Goal: Task Accomplishment & Management: Use online tool/utility

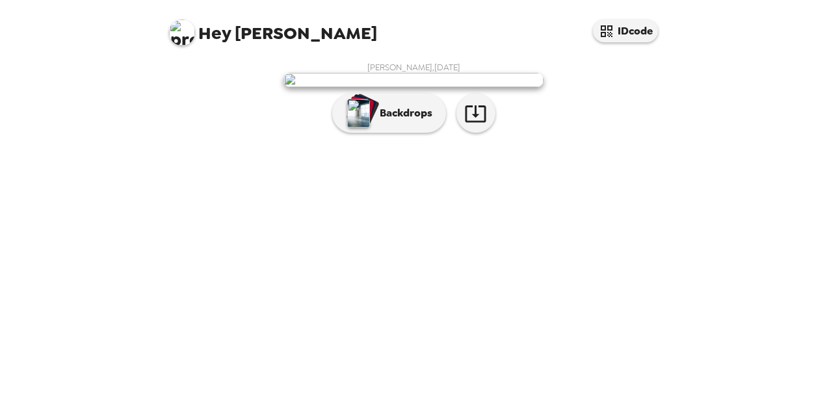
scroll to position [51, 0]
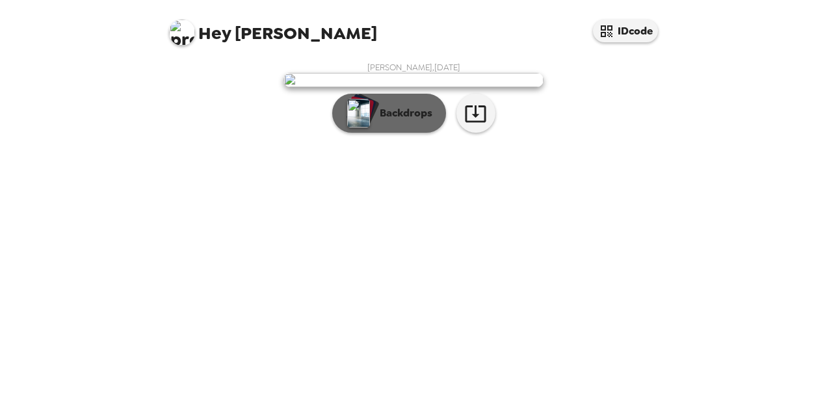
click at [373, 121] on p "Backdrops" at bounding box center [402, 113] width 59 height 16
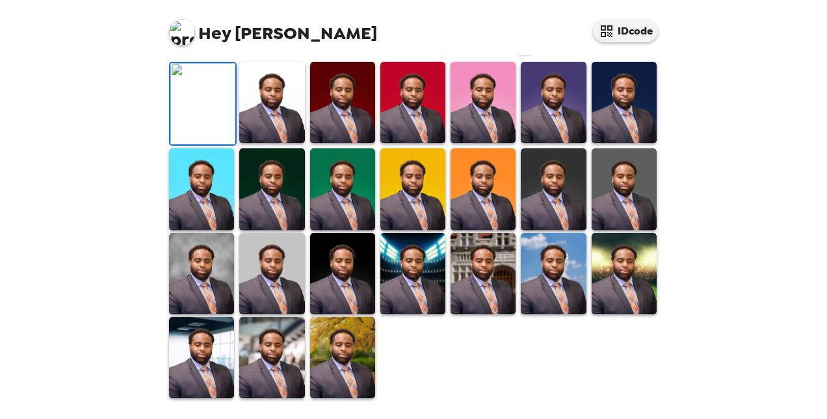
scroll to position [370, 0]
click at [354, 333] on img at bounding box center [342, 357] width 65 height 81
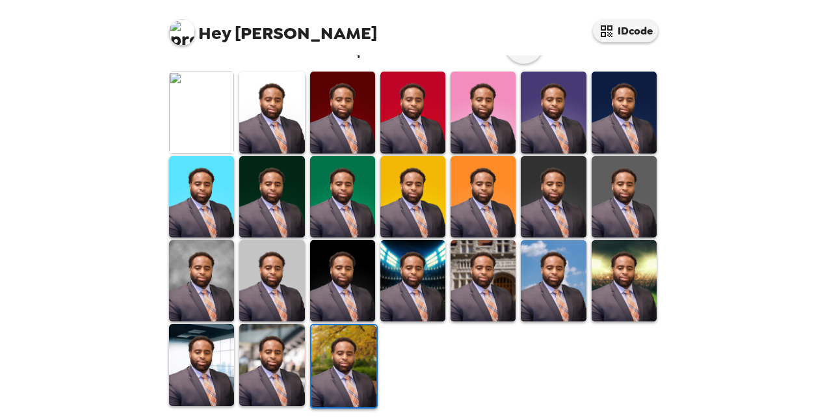
scroll to position [369, 0]
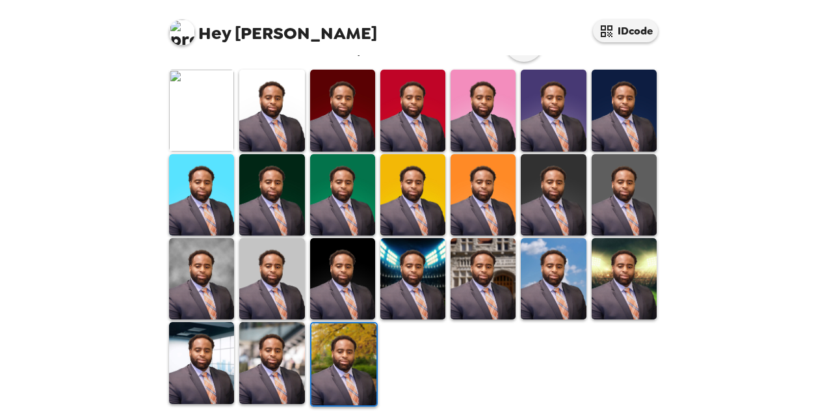
click at [202, 356] on img at bounding box center [201, 362] width 65 height 81
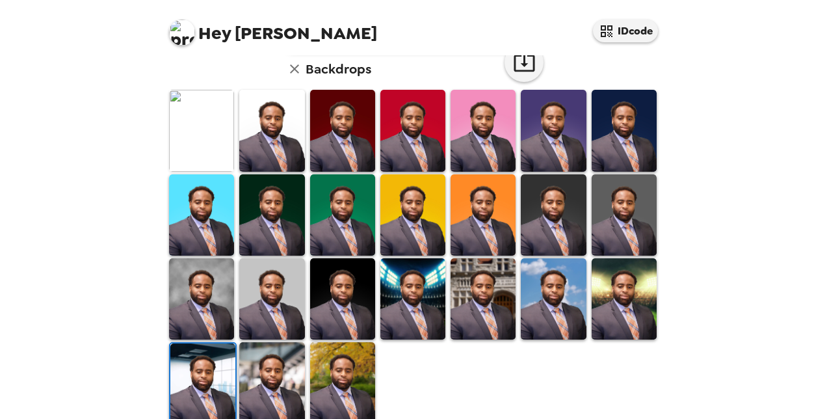
scroll to position [369, 0]
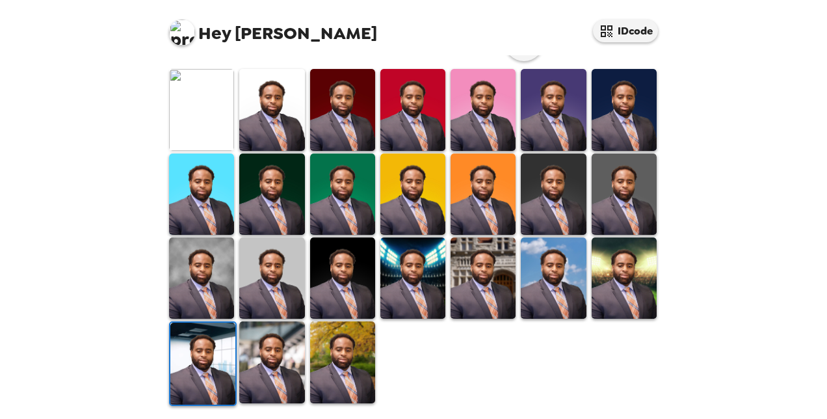
click at [212, 259] on img at bounding box center [201, 277] width 65 height 81
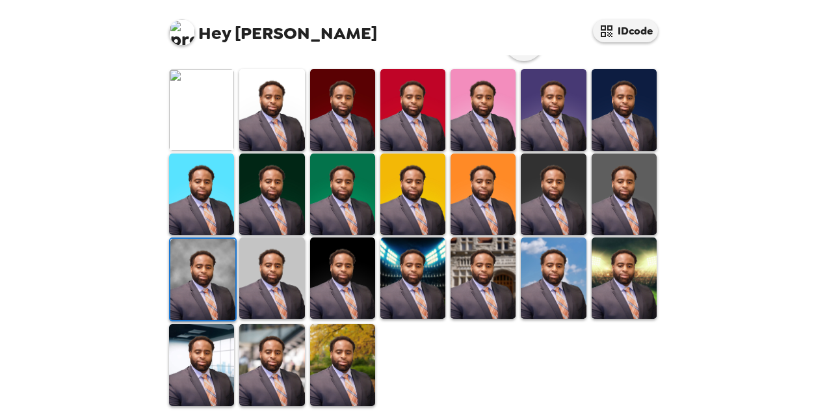
click at [351, 371] on img at bounding box center [342, 364] width 65 height 81
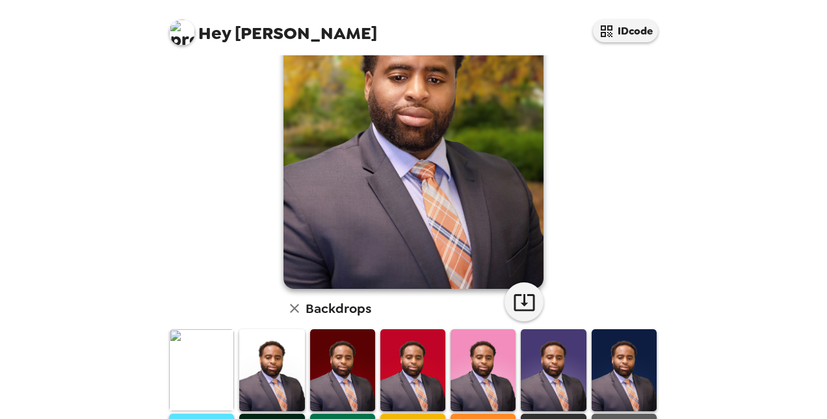
scroll to position [112, 0]
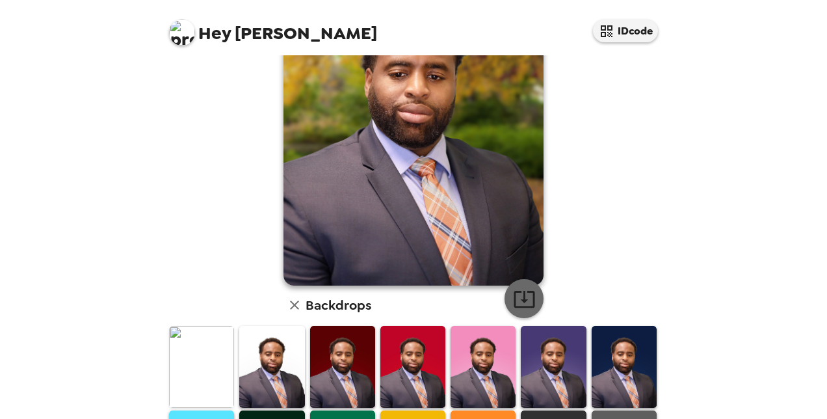
click at [514, 304] on icon "button" at bounding box center [524, 298] width 23 height 23
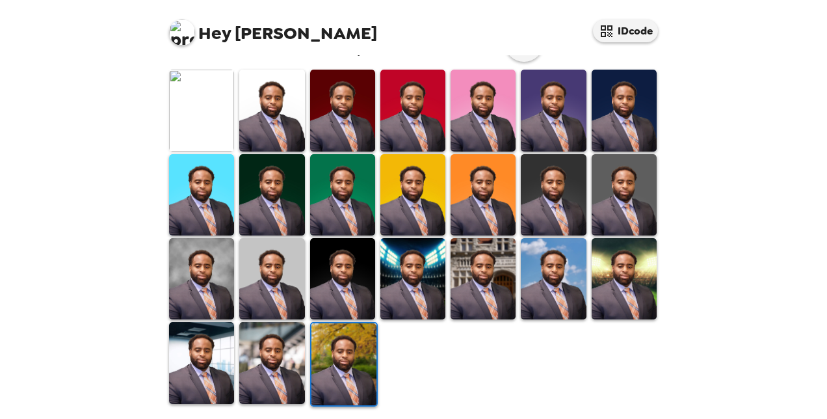
scroll to position [369, 0]
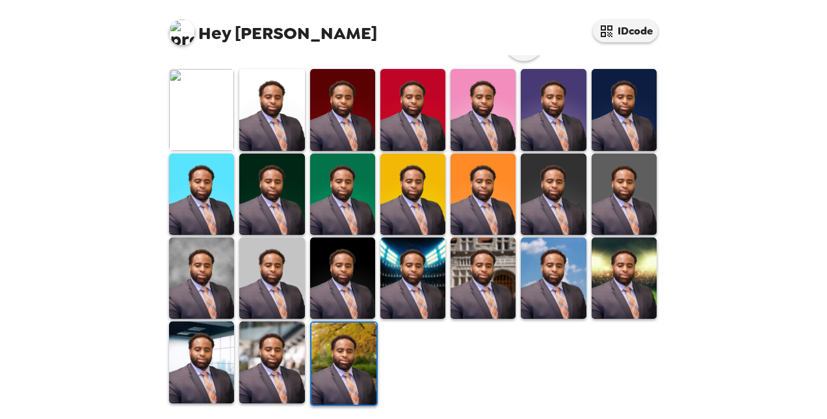
click at [198, 272] on img at bounding box center [201, 277] width 65 height 81
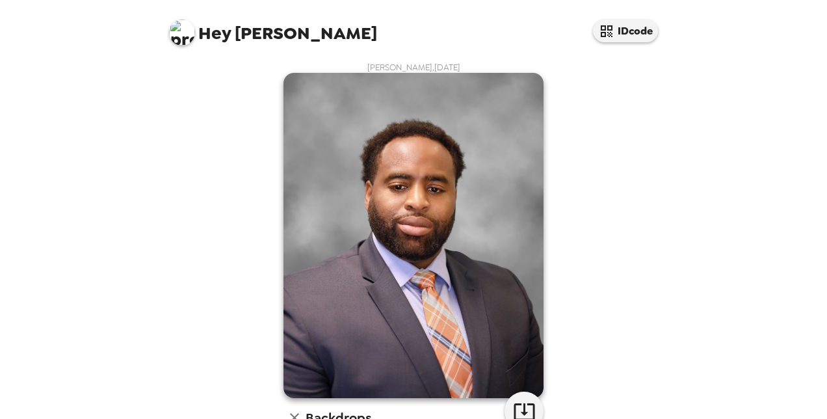
scroll to position [369, 0]
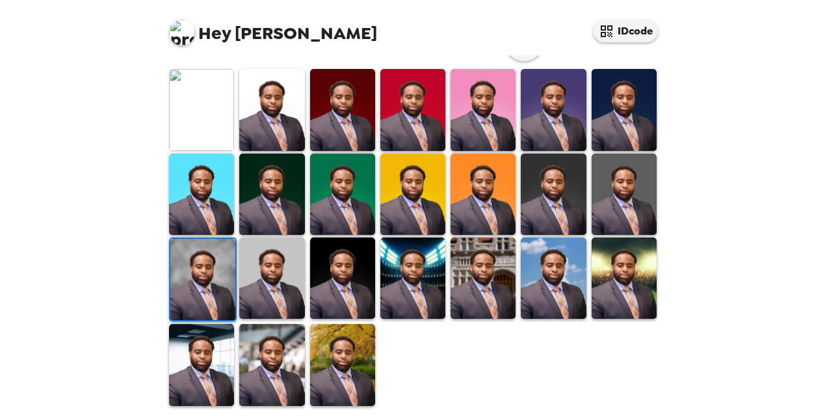
click at [297, 360] on img at bounding box center [271, 364] width 65 height 81
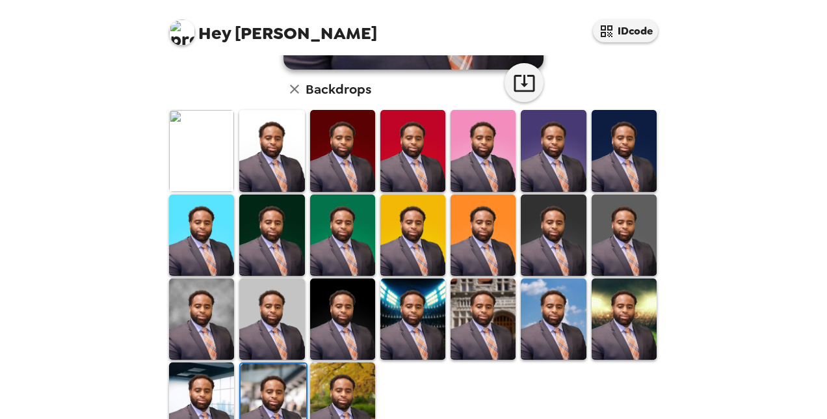
scroll to position [329, 0]
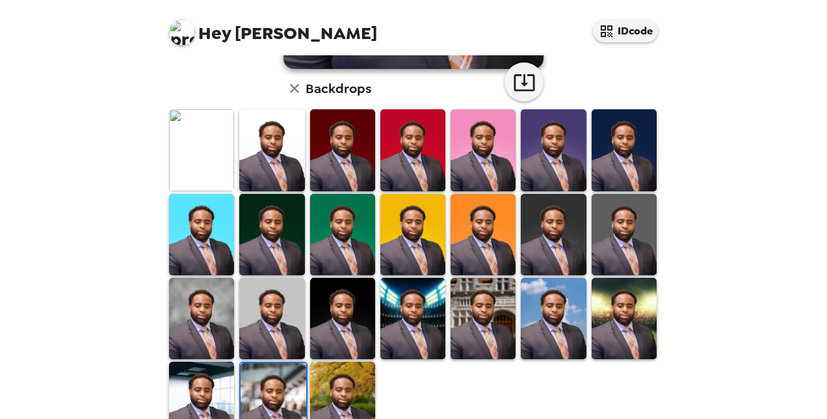
click at [199, 316] on img at bounding box center [201, 318] width 65 height 81
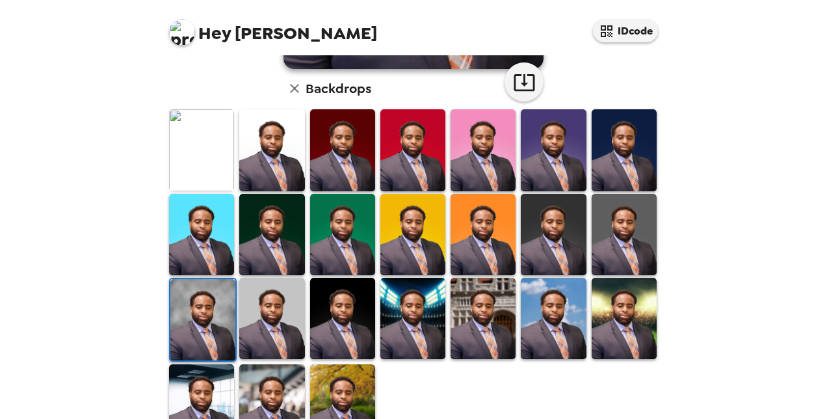
click at [207, 126] on img at bounding box center [201, 149] width 65 height 81
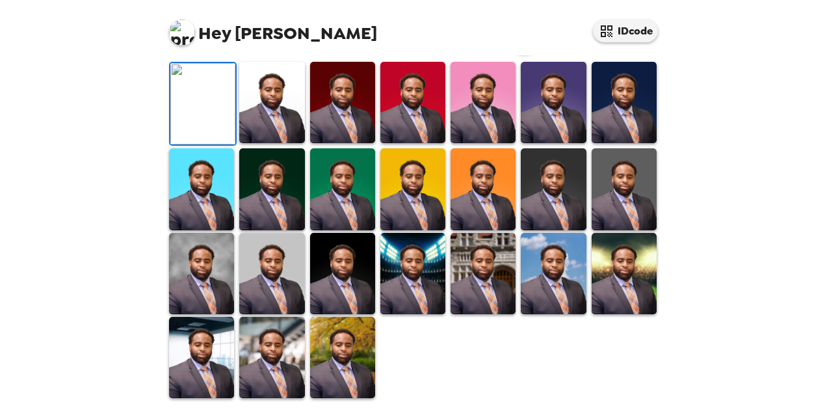
scroll to position [337, 0]
click at [193, 311] on img at bounding box center [201, 273] width 65 height 81
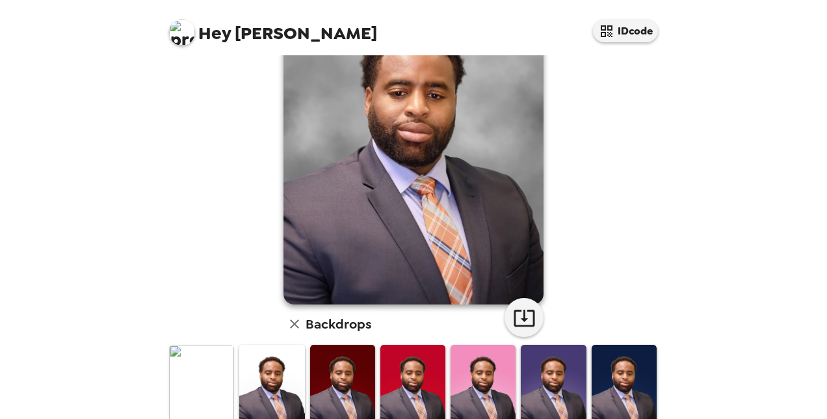
scroll to position [106, 0]
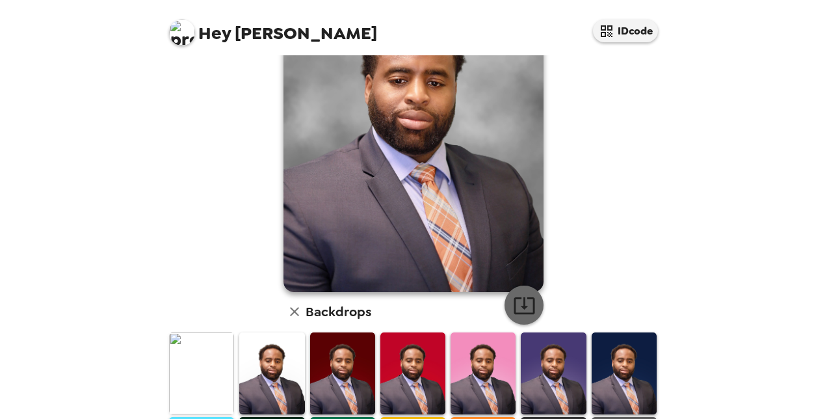
click at [523, 298] on icon "button" at bounding box center [524, 305] width 21 height 17
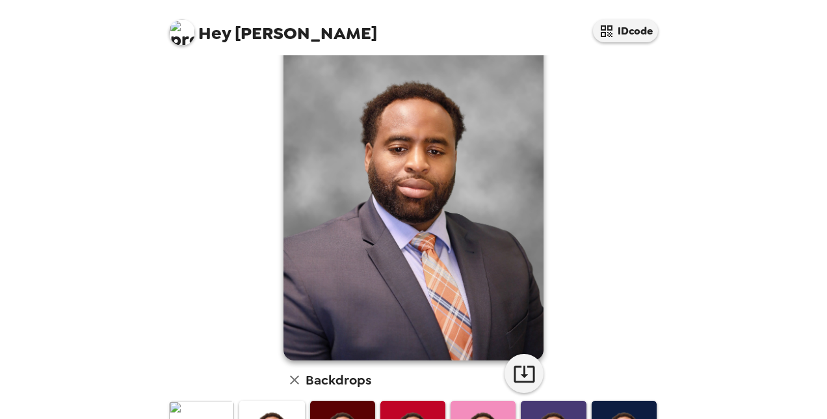
scroll to position [0, 0]
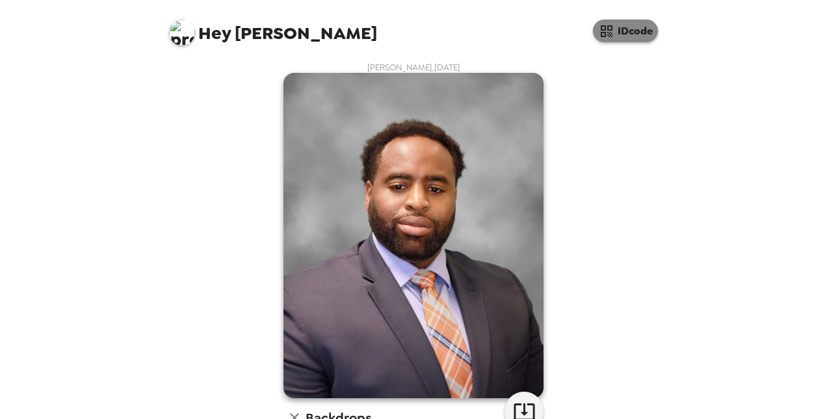
click at [624, 34] on button "IDcode" at bounding box center [625, 31] width 65 height 23
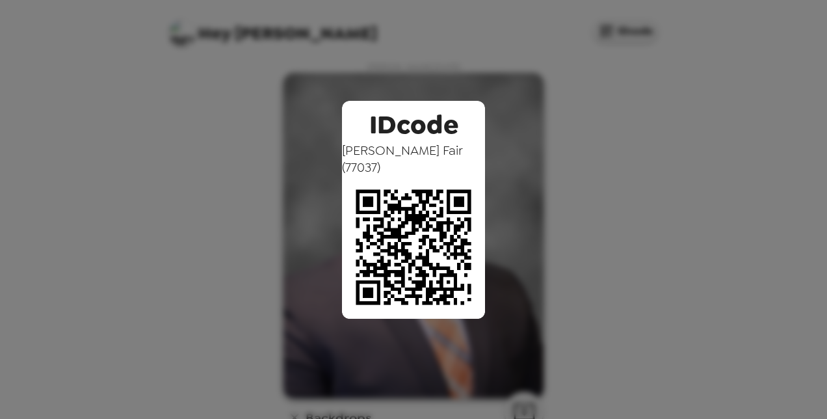
click at [722, 134] on div "IDcode [PERSON_NAME] ( 77037 )" at bounding box center [413, 209] width 827 height 419
